Goal: Check status: Check status

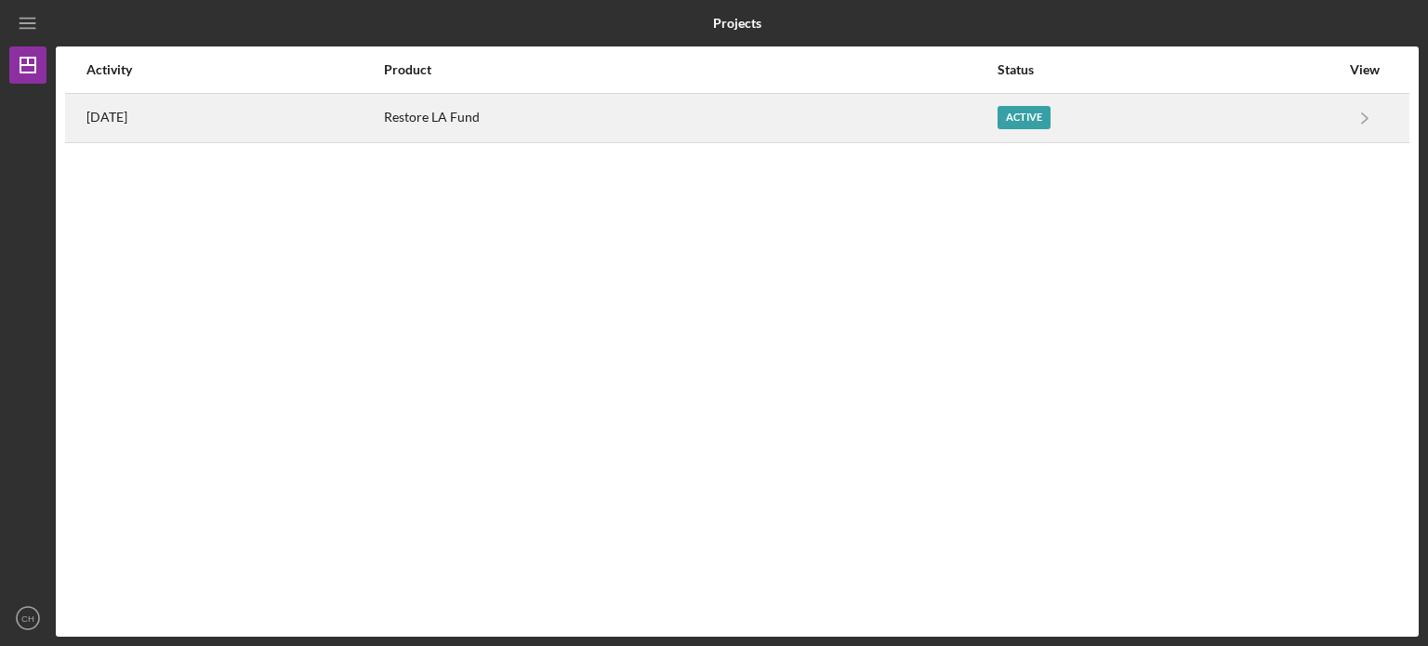
click at [904, 128] on div "Restore LA Fund" at bounding box center [689, 118] width 611 height 46
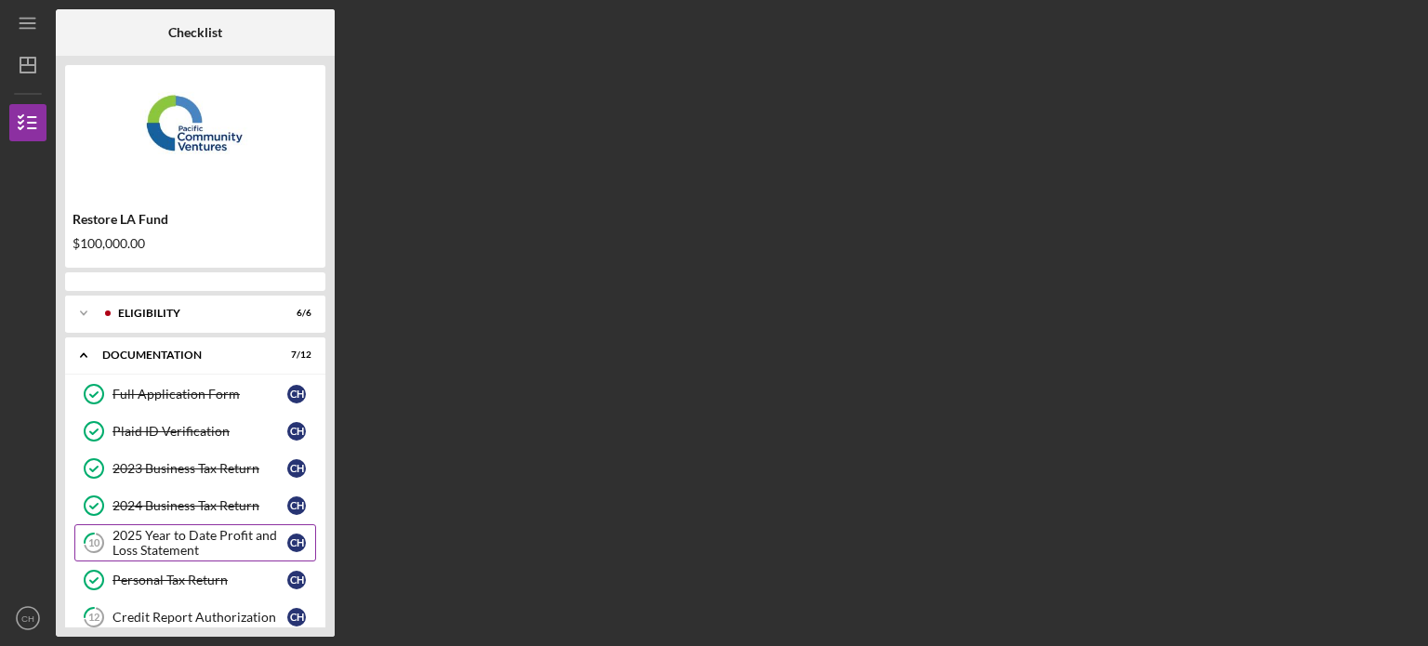
click at [231, 537] on div "2025 Year to Date Profit and Loss Statement" at bounding box center [200, 543] width 175 height 30
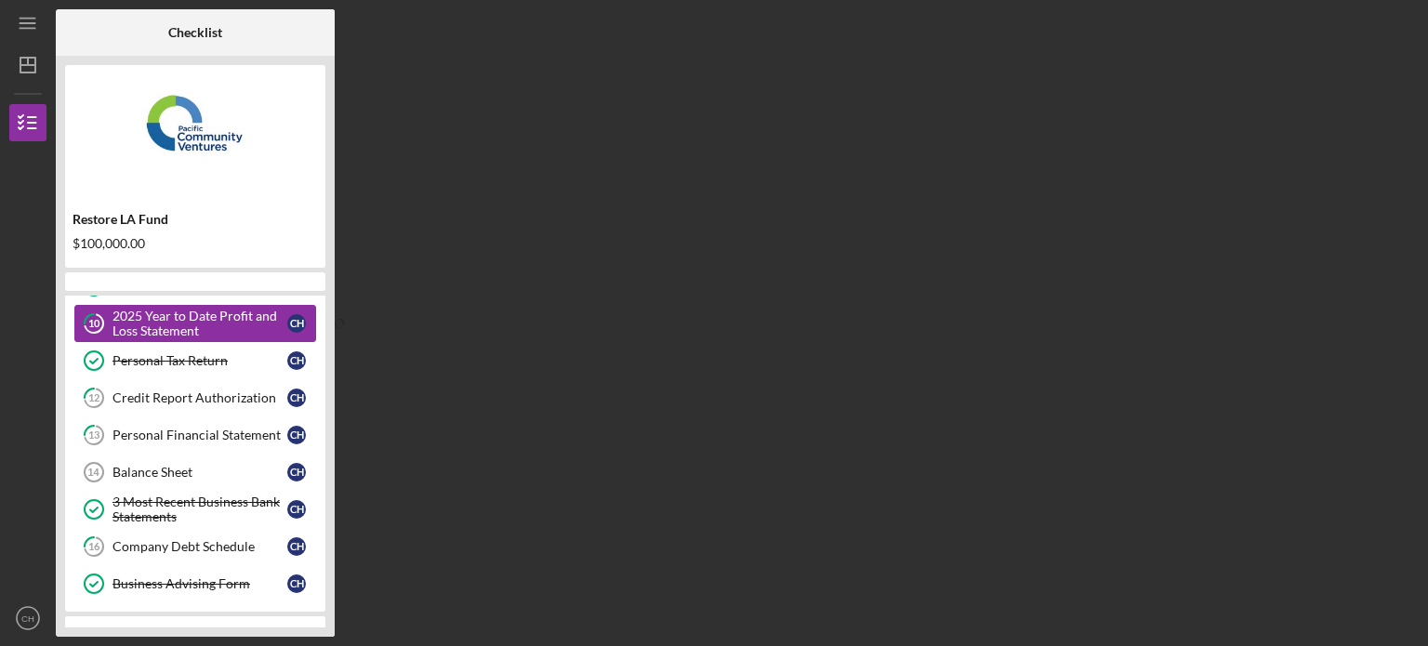
scroll to position [223, 0]
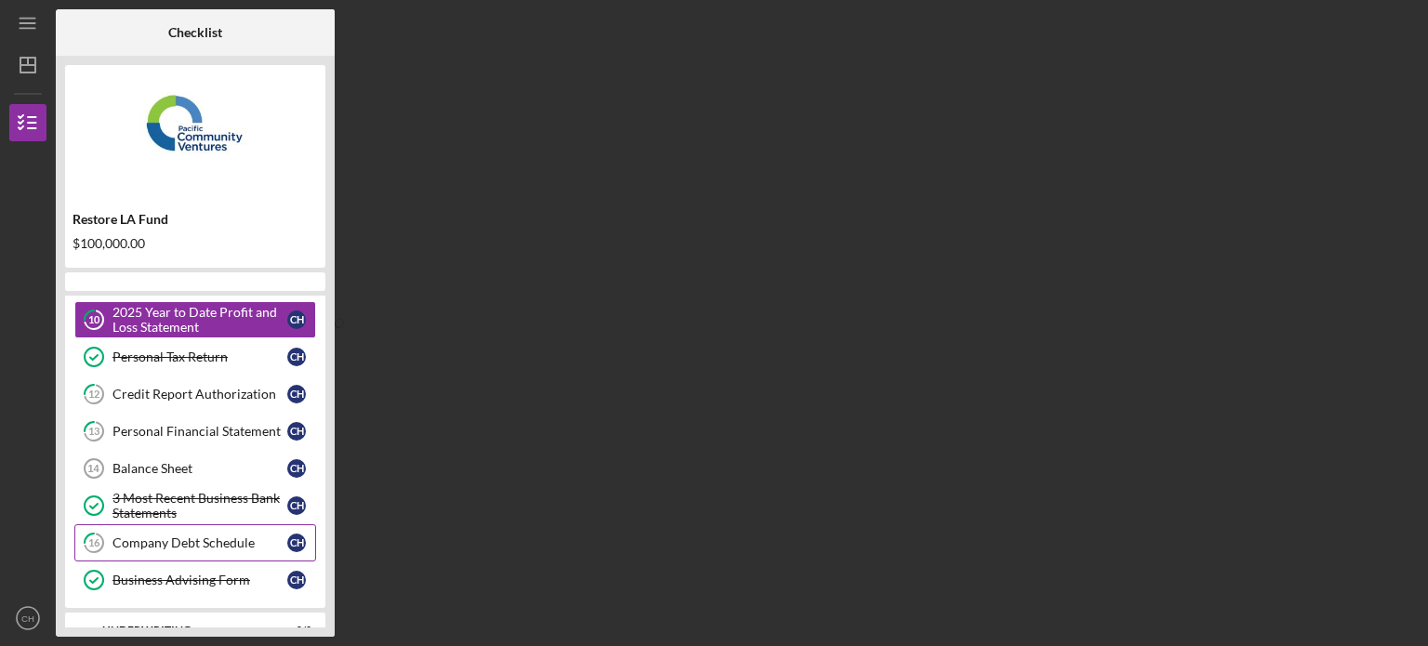
click at [232, 538] on div "Company Debt Schedule" at bounding box center [200, 543] width 175 height 15
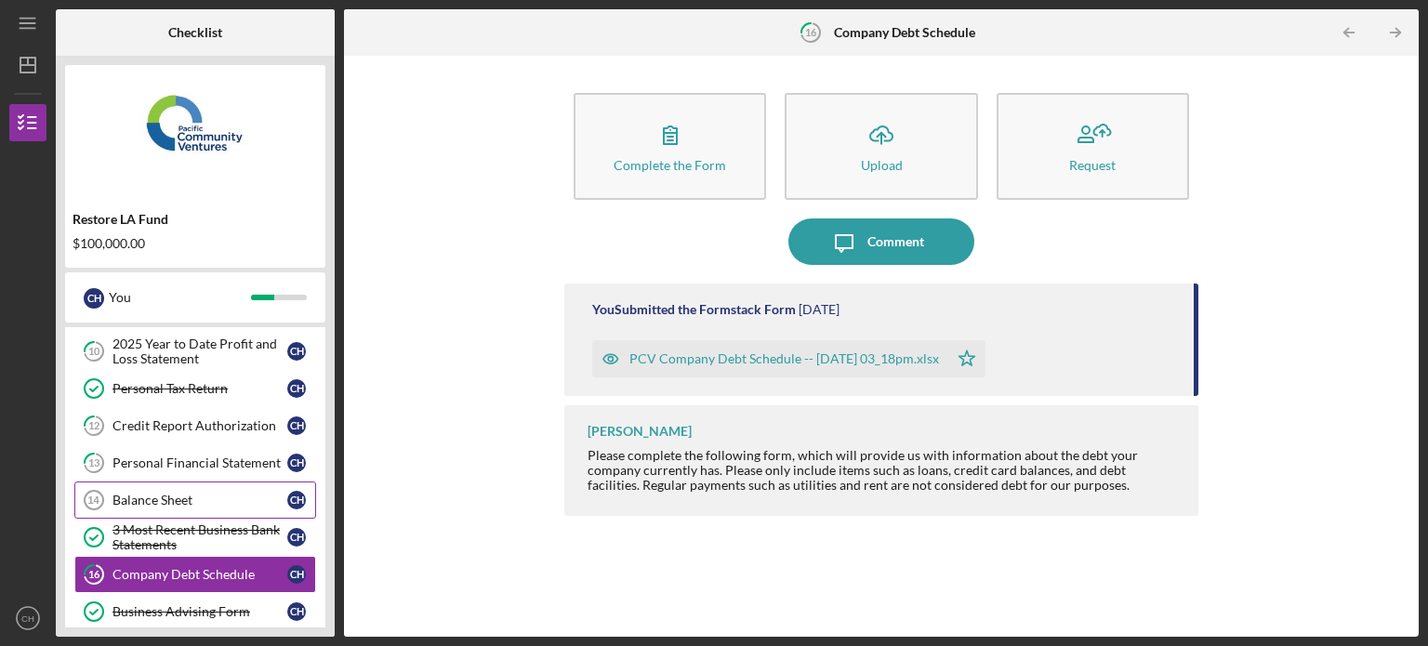
click at [166, 503] on div "Balance Sheet" at bounding box center [200, 500] width 175 height 15
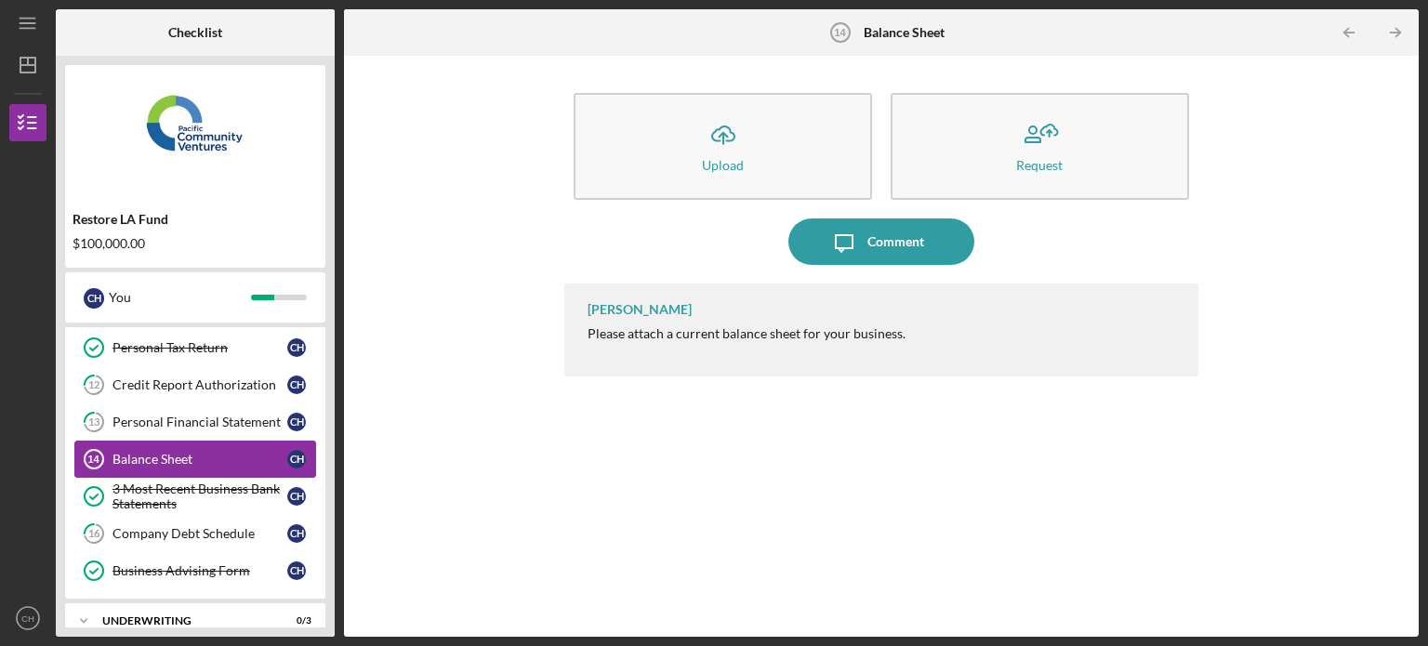
scroll to position [260, 0]
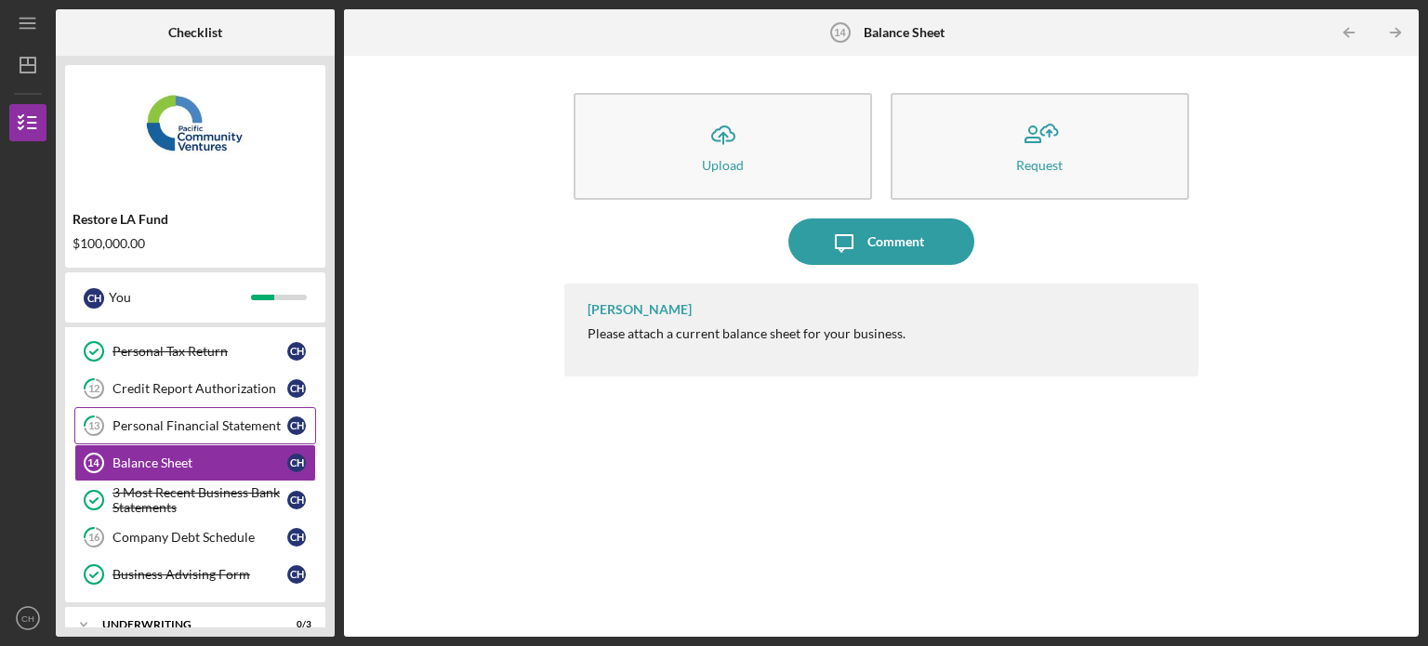
click at [197, 426] on div "Personal Financial Statement" at bounding box center [200, 425] width 175 height 15
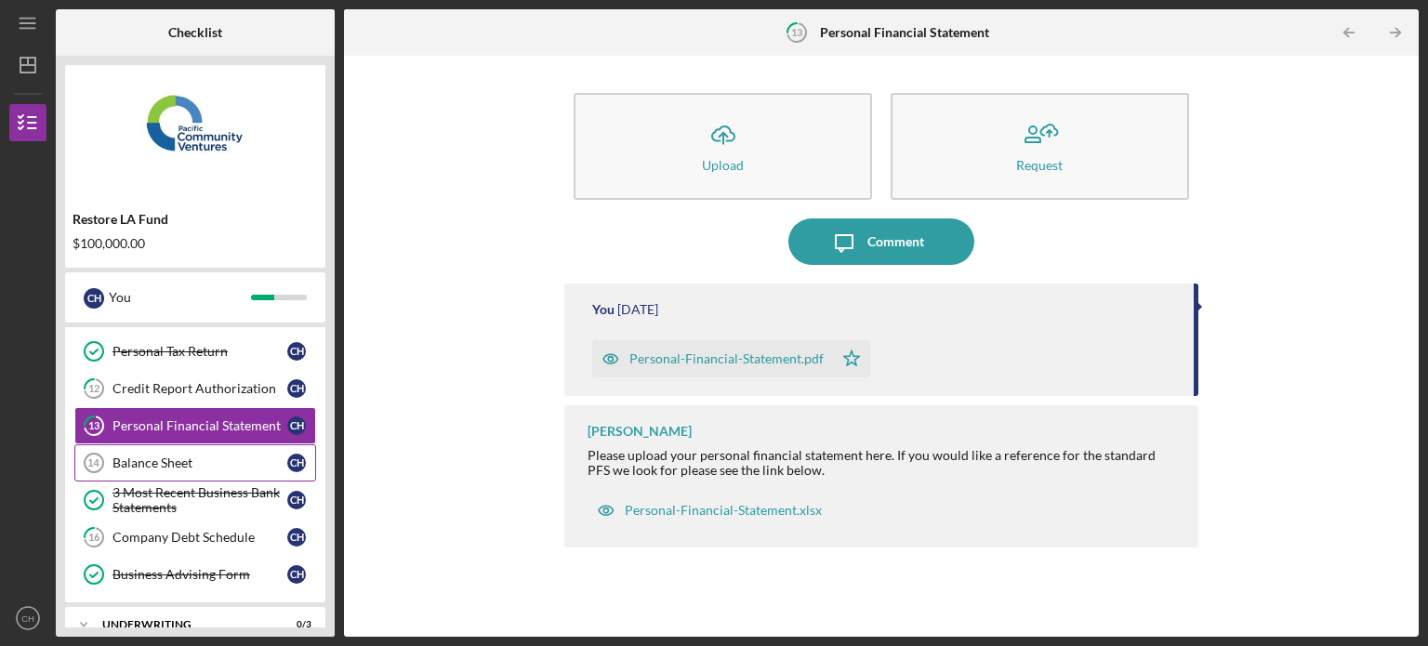
click at [193, 456] on div "Balance Sheet" at bounding box center [200, 463] width 175 height 15
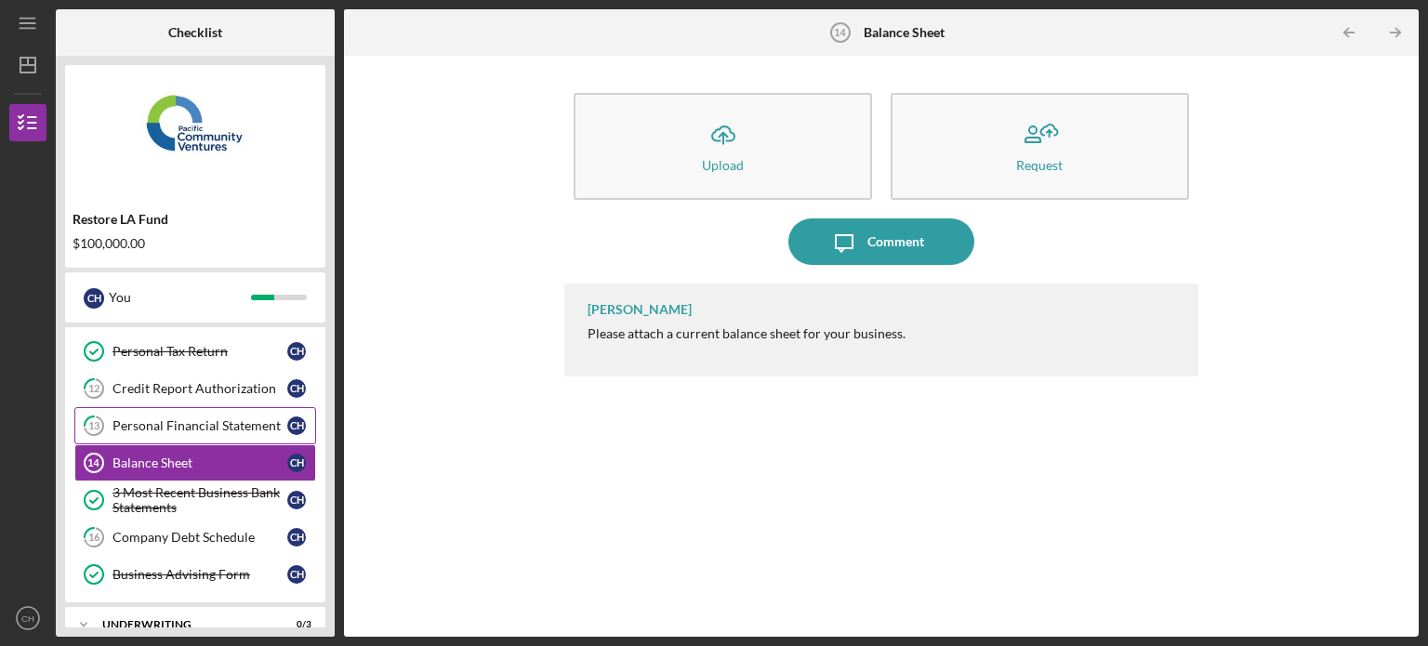
click at [198, 427] on div "Personal Financial Statement" at bounding box center [200, 425] width 175 height 15
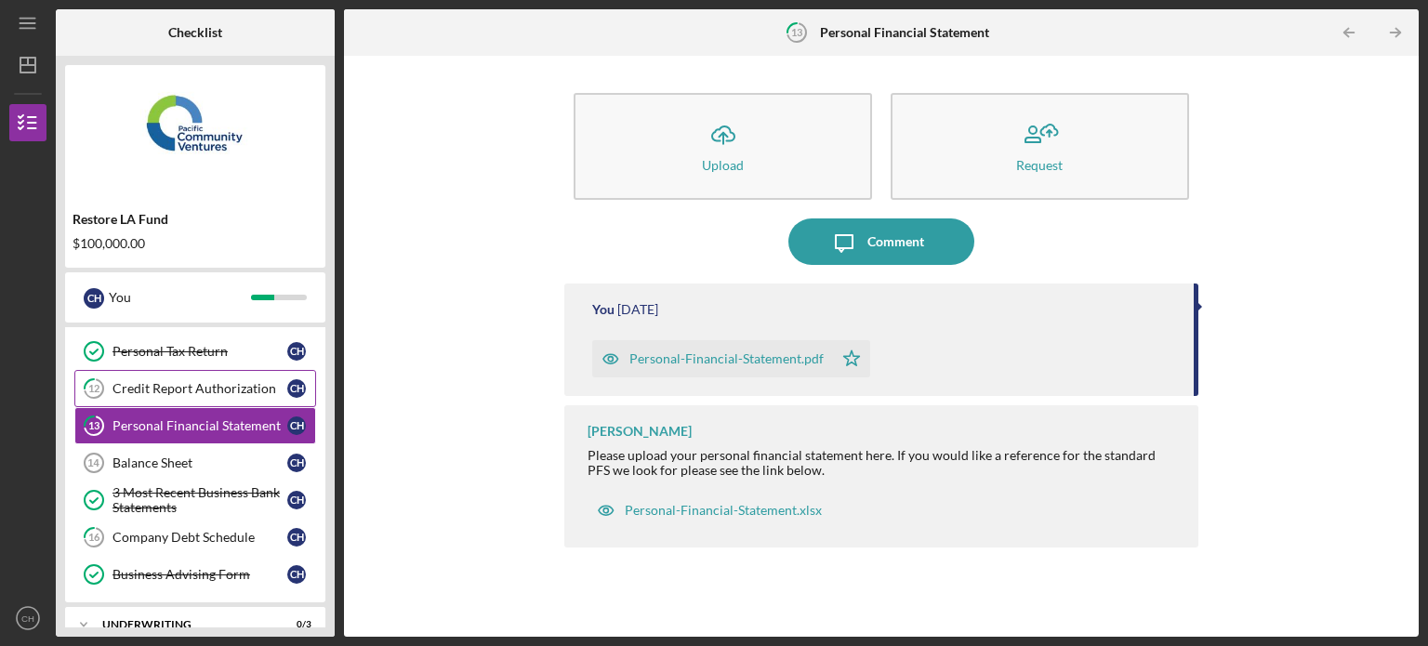
click at [206, 383] on div "Credit Report Authorization" at bounding box center [200, 388] width 175 height 15
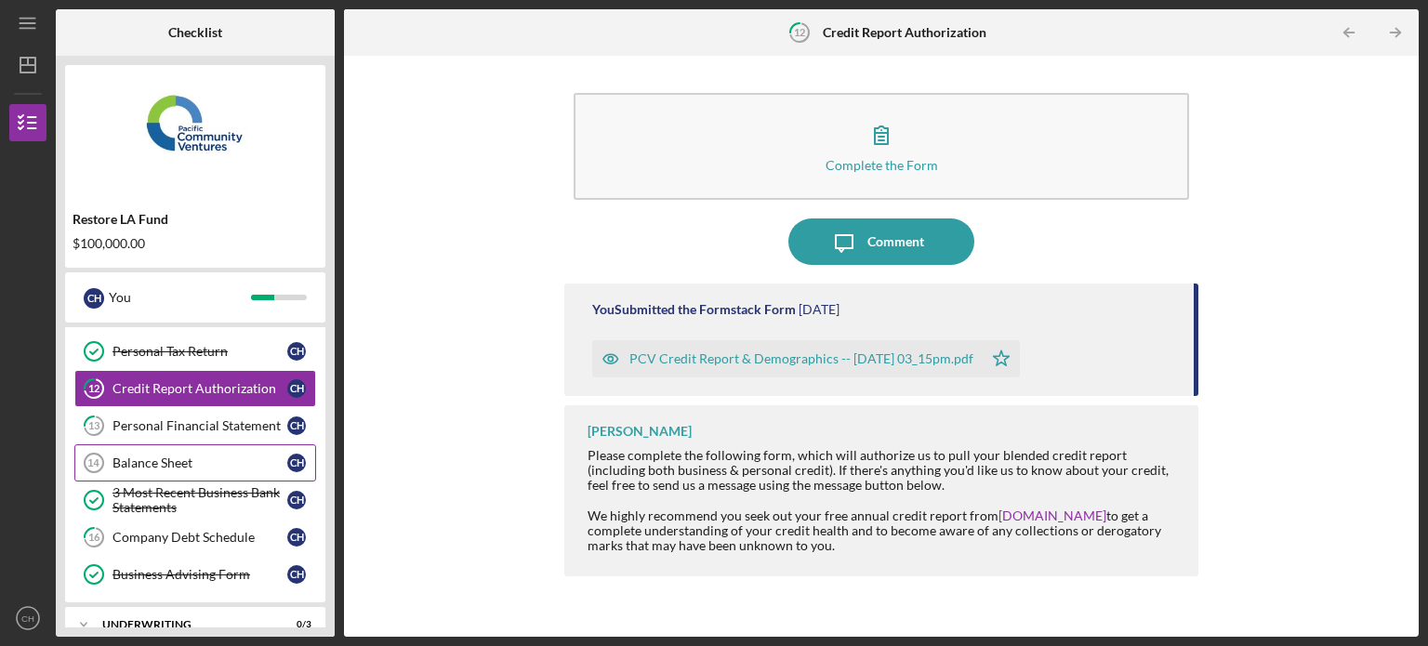
click at [158, 449] on link "Balance Sheet 14 Balance Sheet C H" at bounding box center [195, 463] width 242 height 37
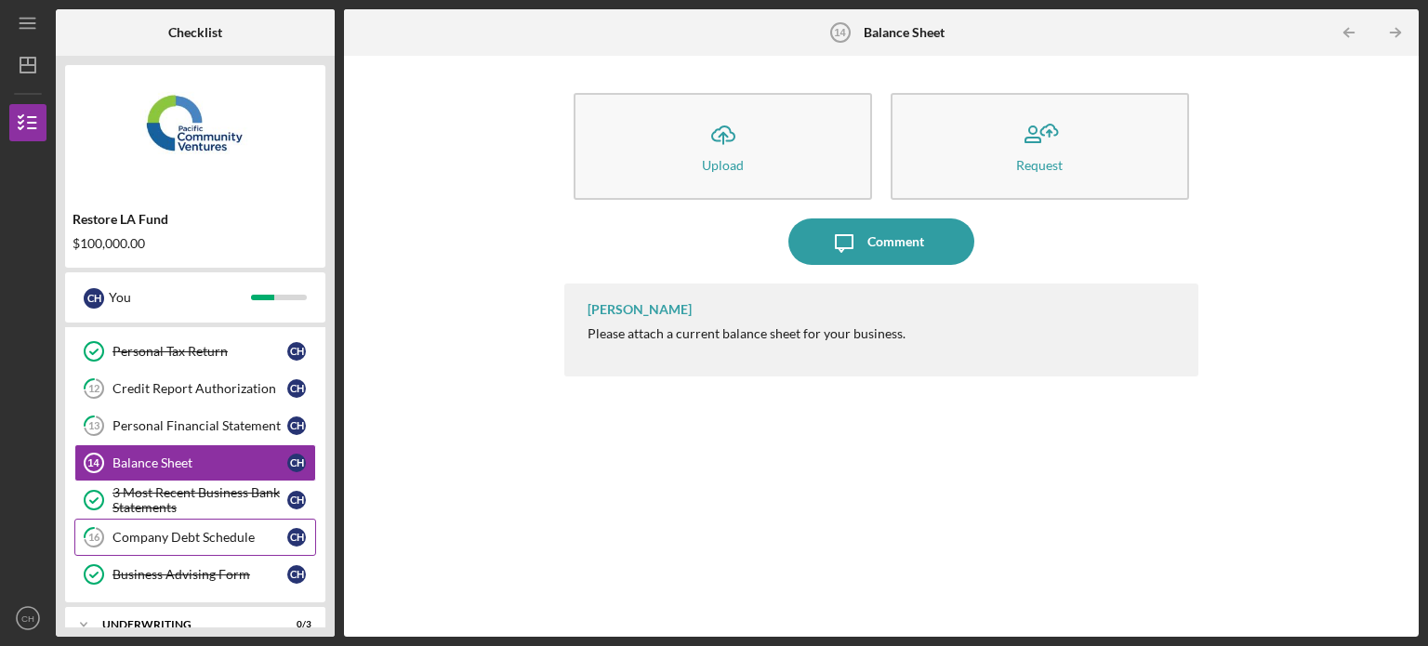
click at [200, 531] on div "Company Debt Schedule" at bounding box center [200, 537] width 175 height 15
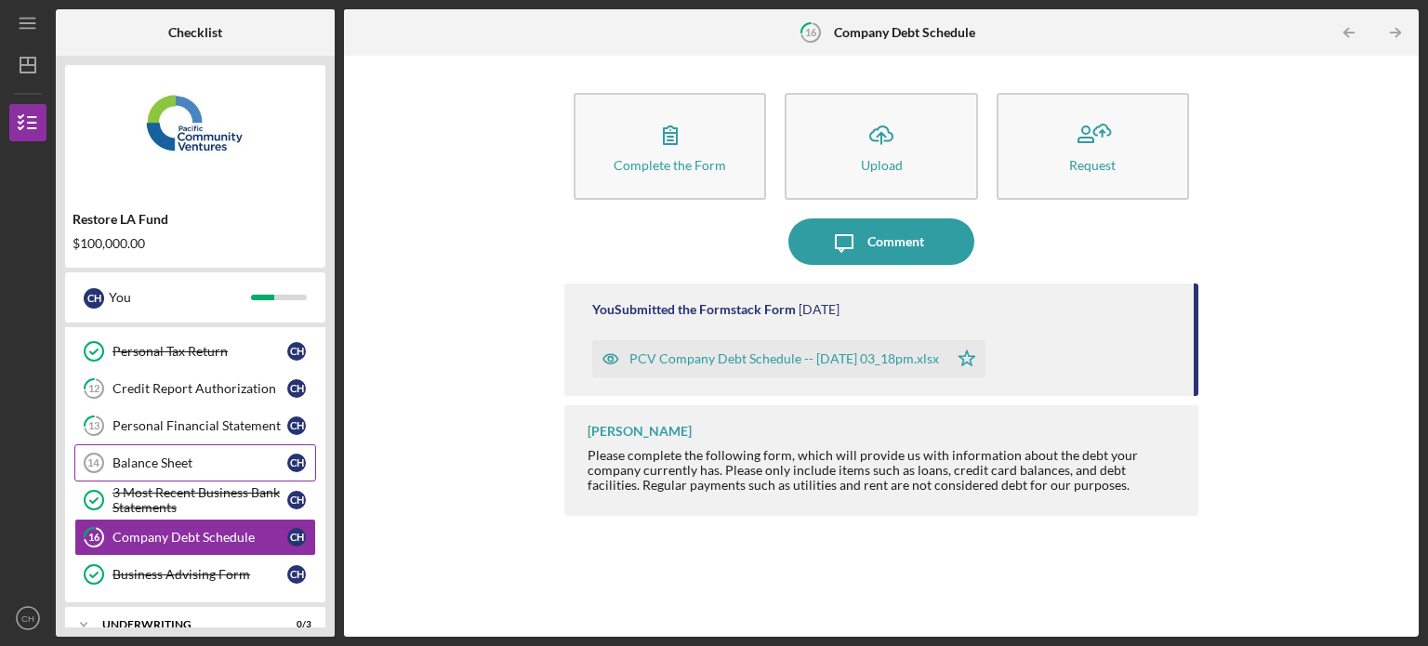
click at [153, 456] on div "Balance Sheet" at bounding box center [200, 463] width 175 height 15
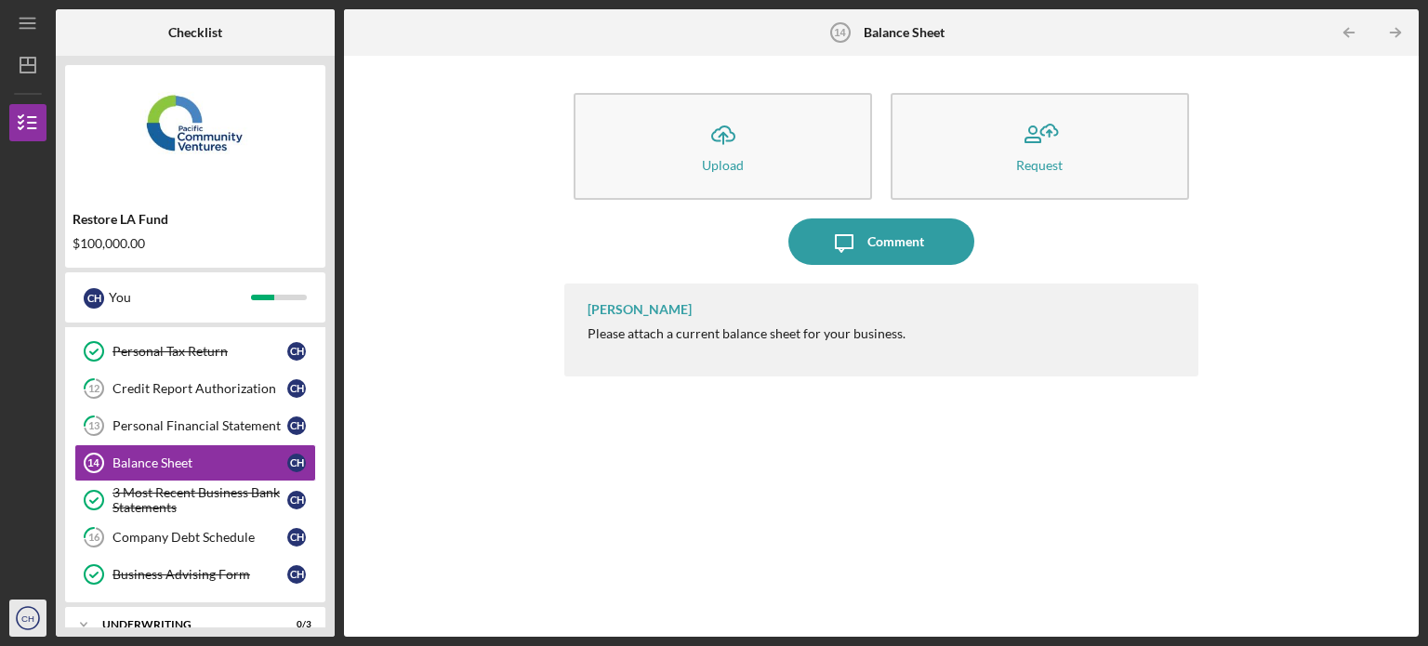
click at [28, 618] on text "CH" at bounding box center [27, 619] width 13 height 10
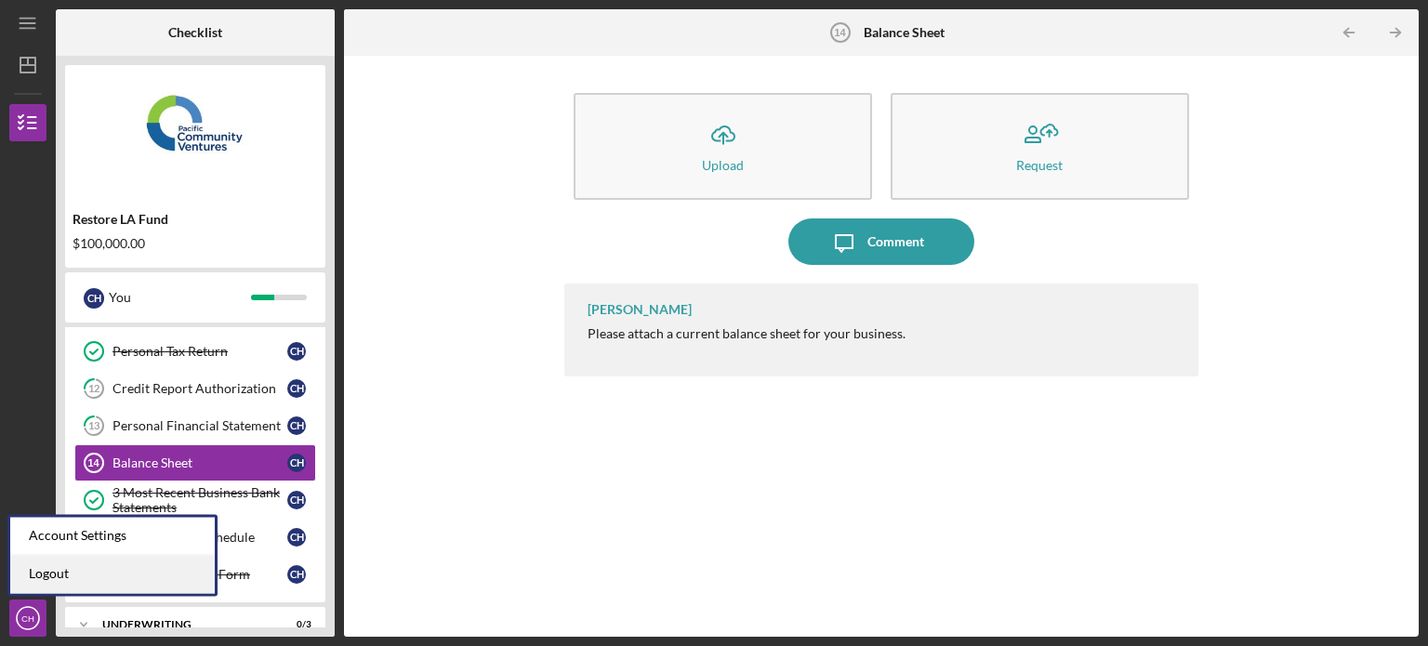
click at [78, 575] on link "Logout" at bounding box center [112, 574] width 205 height 38
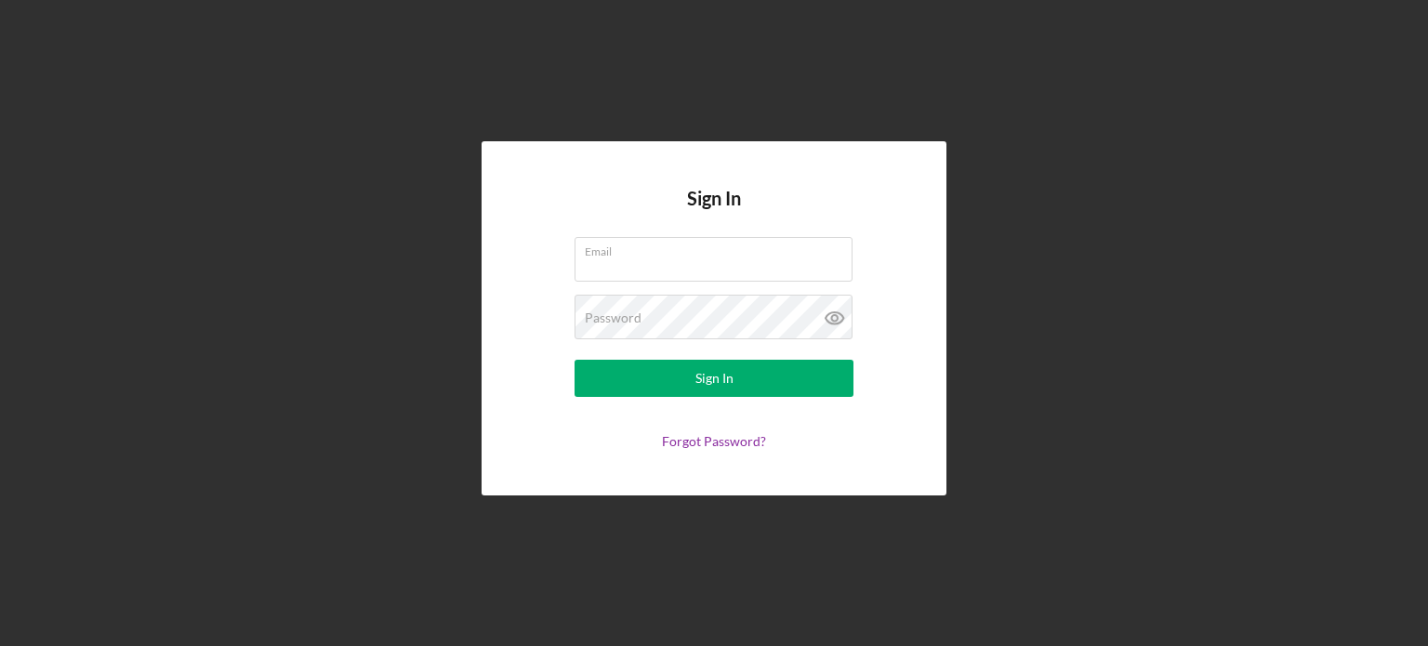
type input "[EMAIL_ADDRESS][DOMAIN_NAME]"
drag, startPoint x: 748, startPoint y: 257, endPoint x: 587, endPoint y: 267, distance: 161.2
click at [587, 267] on div "Email [EMAIL_ADDRESS][DOMAIN_NAME]" at bounding box center [714, 260] width 279 height 46
click at [717, 290] on form "Email [EMAIL_ADDRESS][DOMAIN_NAME] Password Sign In Forgot Password?" at bounding box center [714, 343] width 372 height 212
click at [714, 264] on input "[EMAIL_ADDRESS][DOMAIN_NAME]" at bounding box center [714, 259] width 278 height 45
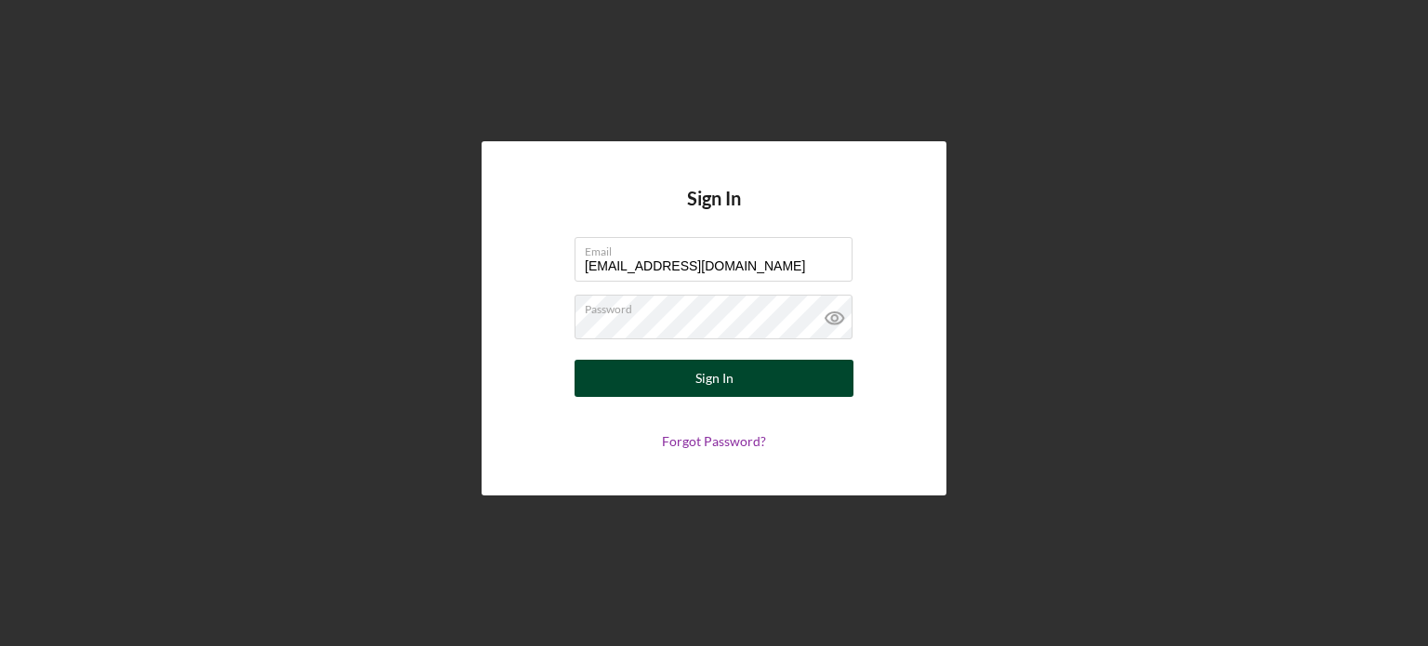
click at [629, 382] on button "Sign In" at bounding box center [714, 378] width 279 height 37
